Goal: Complete application form: Complete application form

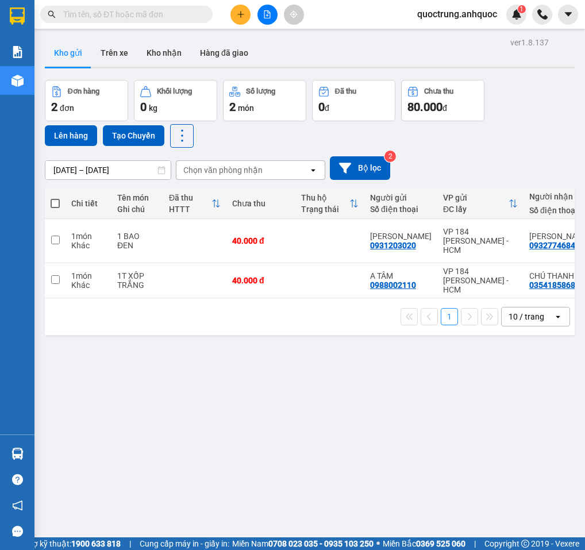
click at [241, 14] on icon "plus" at bounding box center [240, 14] width 6 height 1
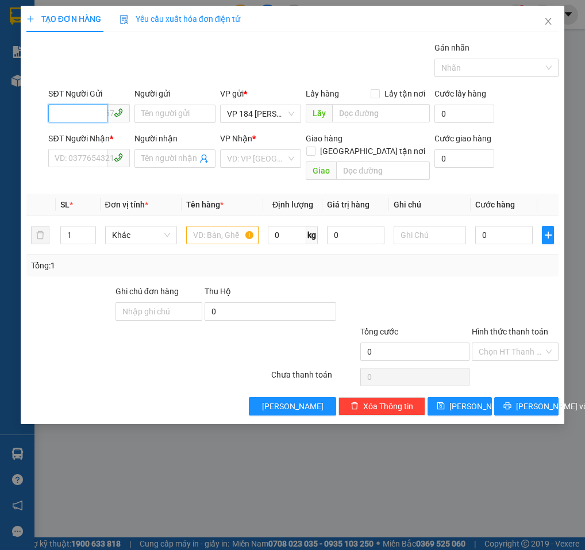
click at [79, 109] on input "SĐT Người Gửi" at bounding box center [77, 113] width 59 height 18
type input "0908064964"
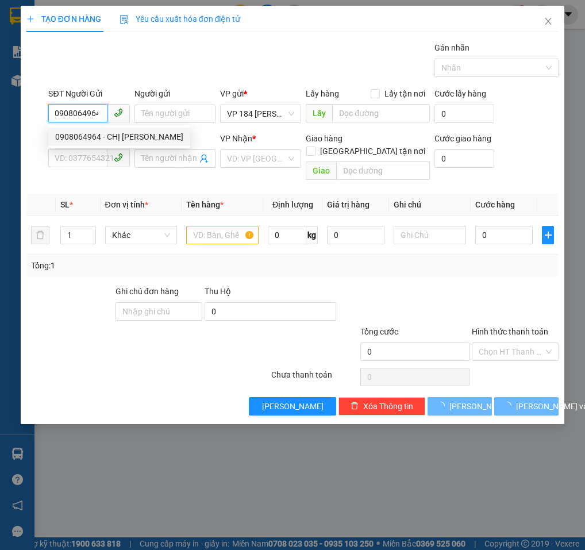
click at [138, 136] on div "0908064964 - CHỊ [PERSON_NAME]" at bounding box center [119, 136] width 128 height 13
type input "CHỊ [PERSON_NAME]"
type input "0918097695"
type input "CHỊ [PERSON_NAME]"
type input "VPVT"
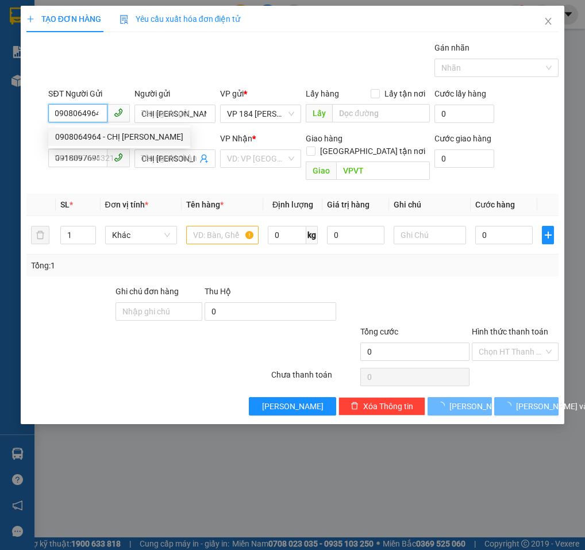
type input "30.000"
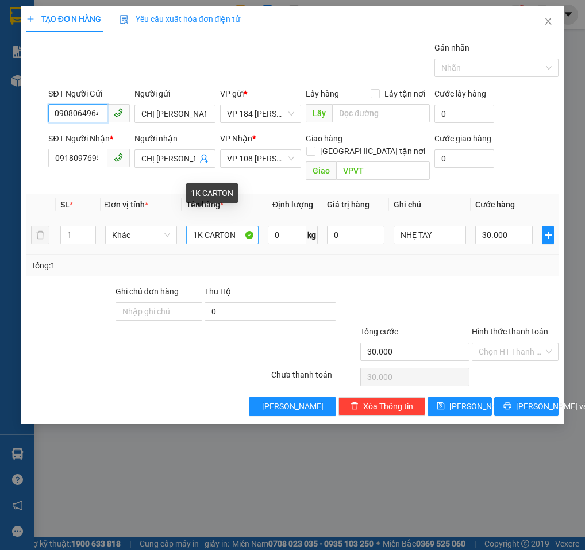
type input "0908064964"
click at [236, 226] on input "1K CARTON" at bounding box center [222, 235] width 72 height 18
type input "1K QUẤN KEO"
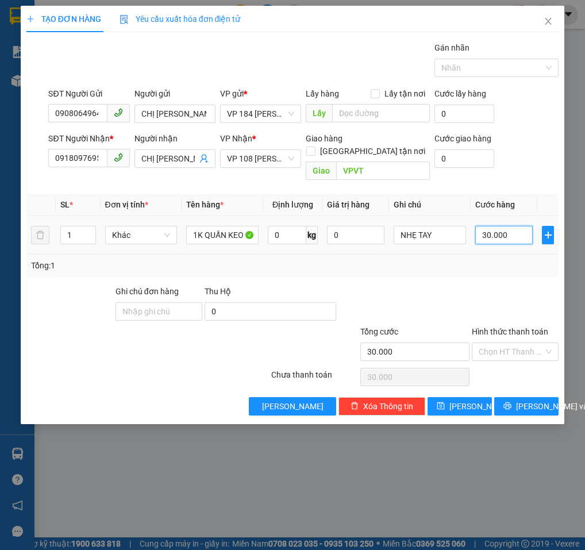
click at [491, 226] on input "30.000" at bounding box center [503, 235] width 57 height 18
type input "2"
type input "20"
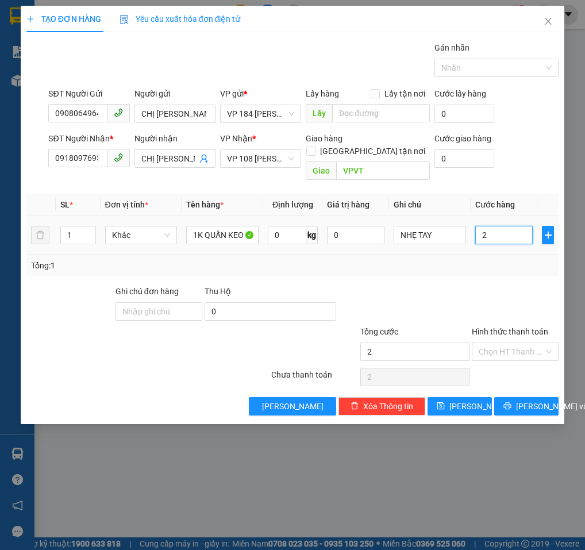
type input "20"
type input "200"
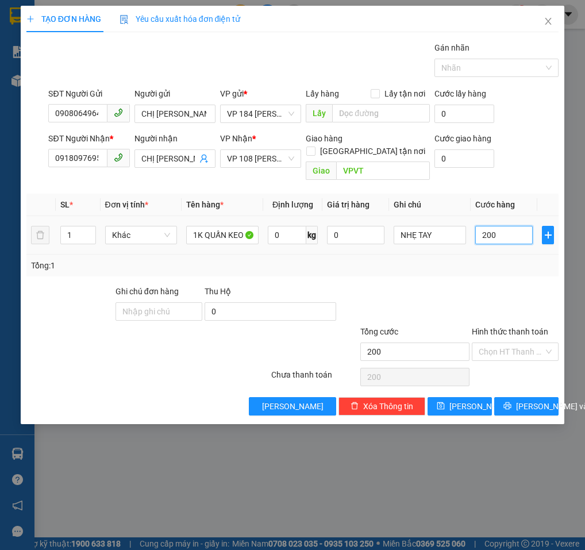
type input "2.000"
type input "20.000"
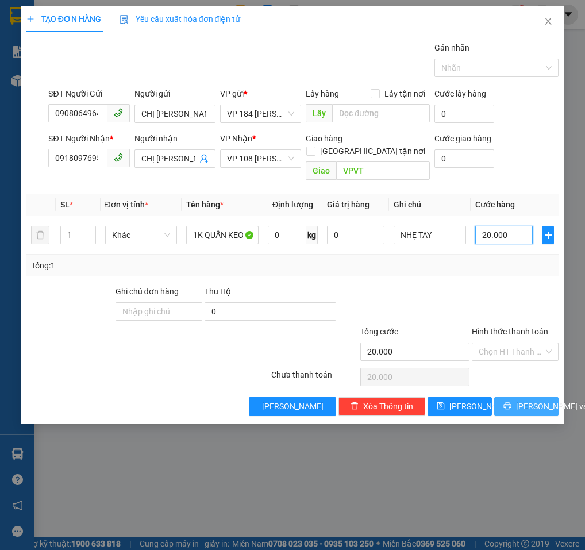
type input "20.000"
click at [526, 400] on span "[PERSON_NAME] và In" at bounding box center [556, 406] width 80 height 13
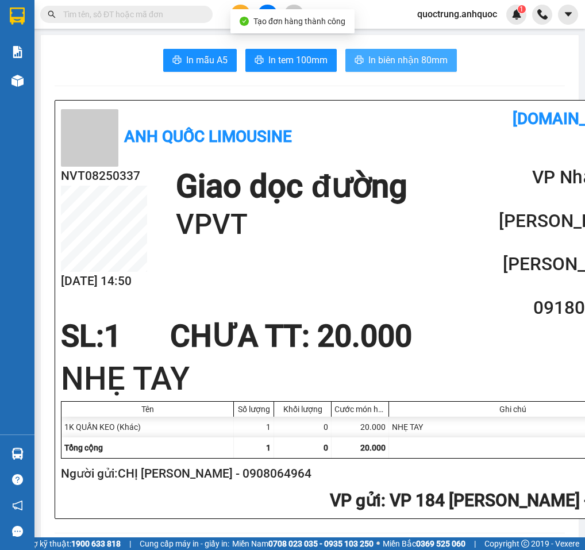
click at [383, 57] on span "In biên nhận 80mm" at bounding box center [407, 60] width 79 height 14
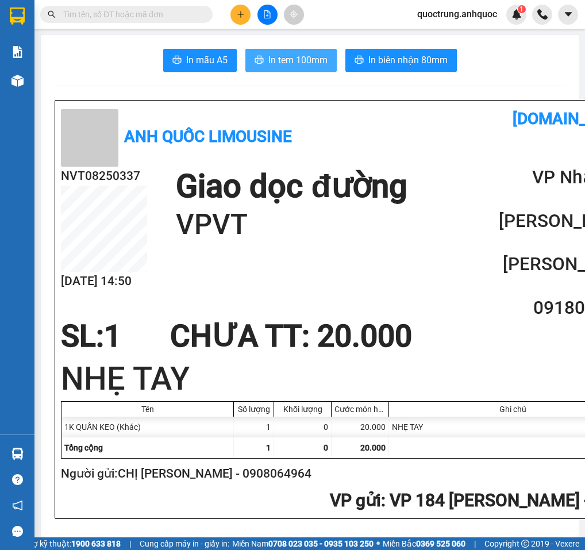
click at [298, 59] on span "In tem 100mm" at bounding box center [297, 60] width 59 height 14
